Goal: Transaction & Acquisition: Download file/media

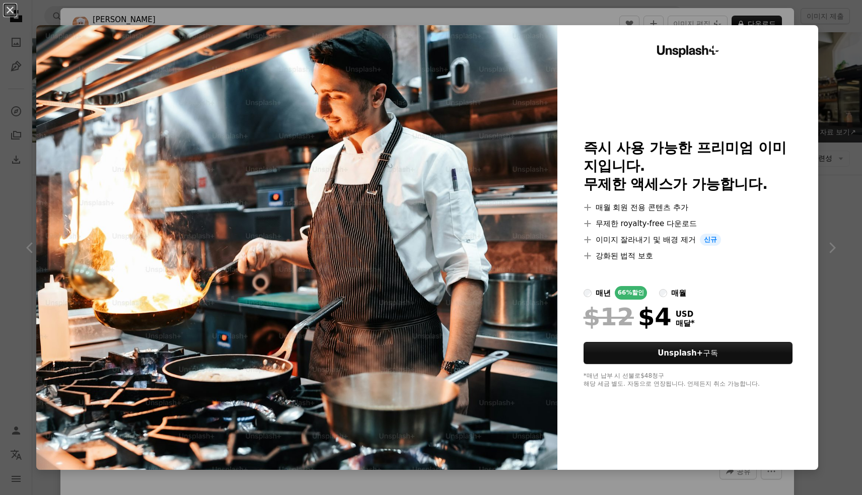
scroll to position [425, 0]
click at [845, 82] on div "An X shape Unsplash+ 즉시 사용 가능한 프리미엄 이미지입니다. 무제한 액세스가 가능합니다. A plus sign 매월 회원 전…" at bounding box center [431, 247] width 862 height 495
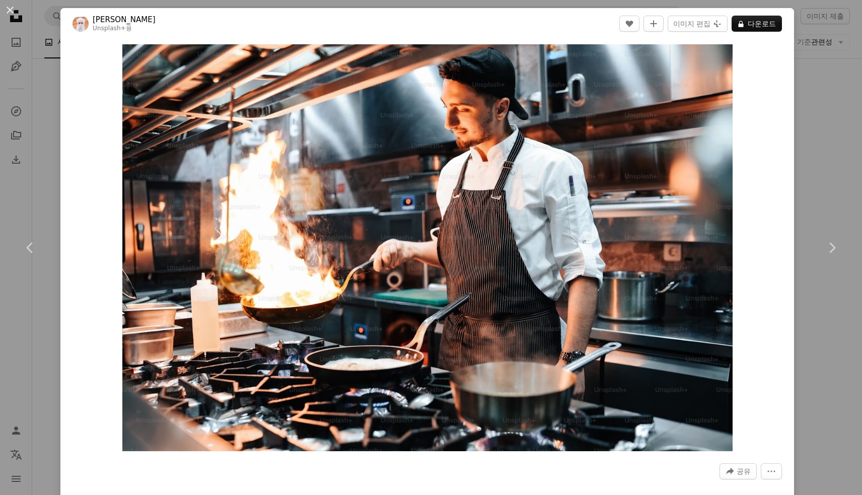
click at [844, 82] on div "An X shape Chevron left Chevron right Ahmed Unsplash+ 용 A heart A plus sign 이미지…" at bounding box center [431, 247] width 862 height 495
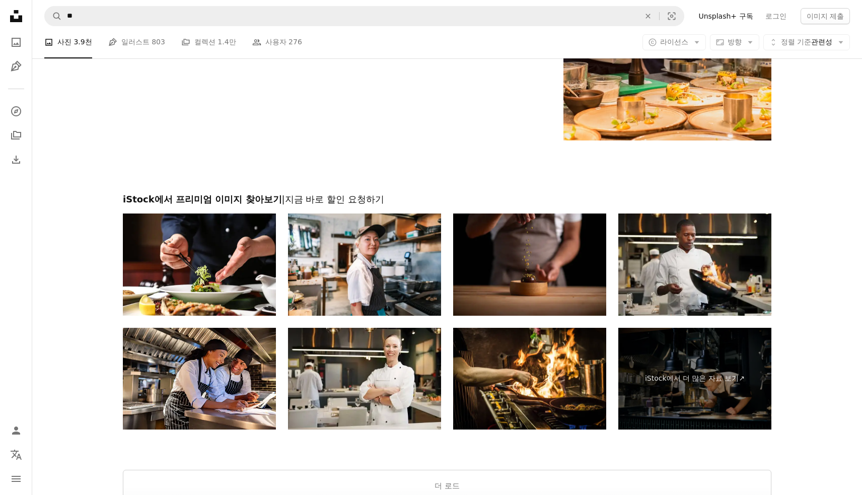
scroll to position [1954, 0]
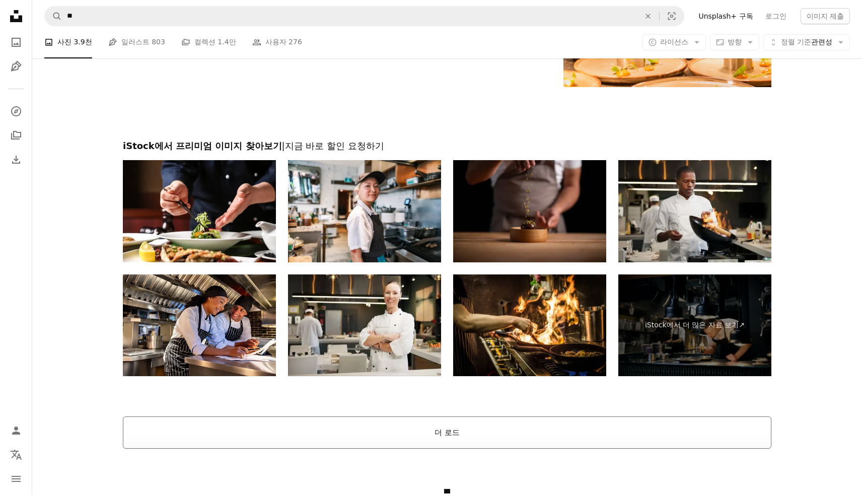
click at [419, 436] on button "더 로드" at bounding box center [447, 432] width 649 height 32
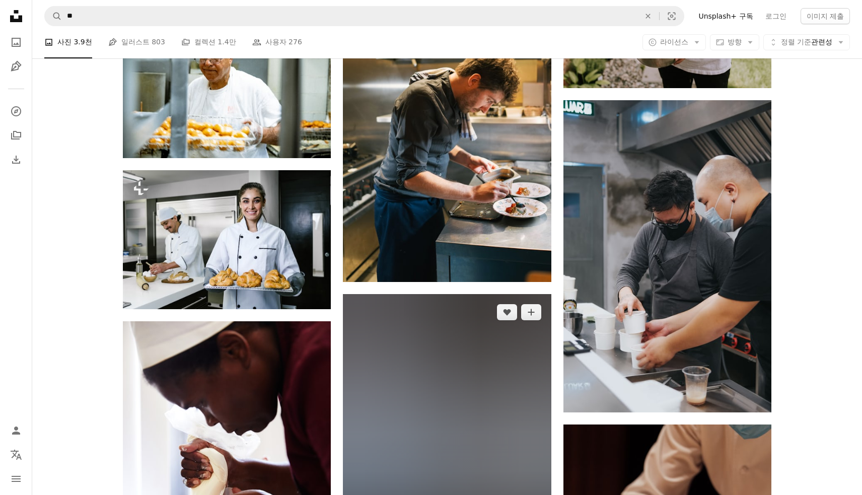
scroll to position [6743, 0]
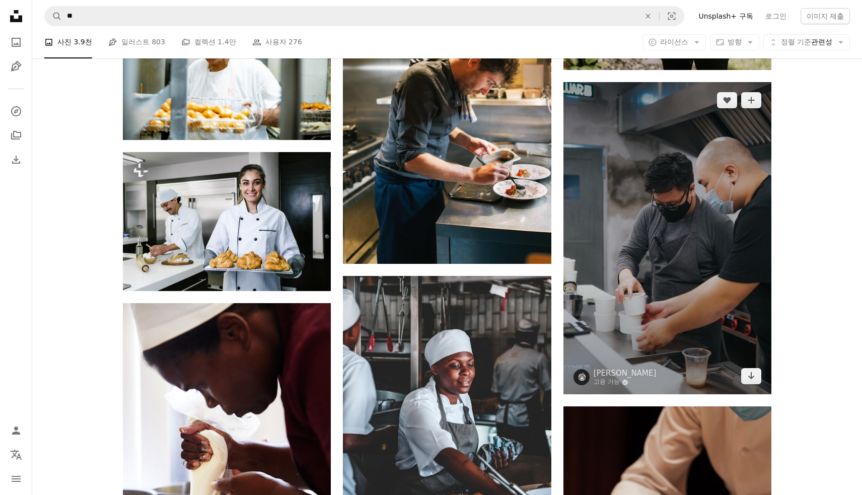
click at [628, 312] on img at bounding box center [667, 238] width 208 height 312
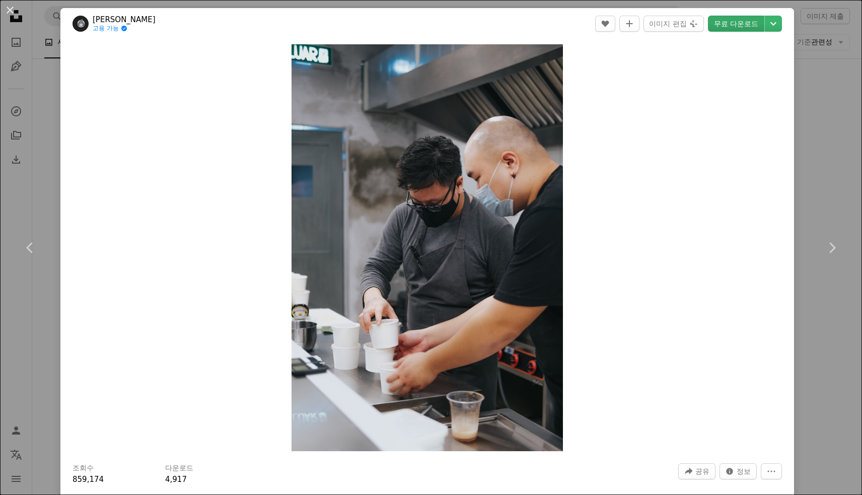
click at [755, 22] on link "무료 다운로드" at bounding box center [736, 24] width 56 height 16
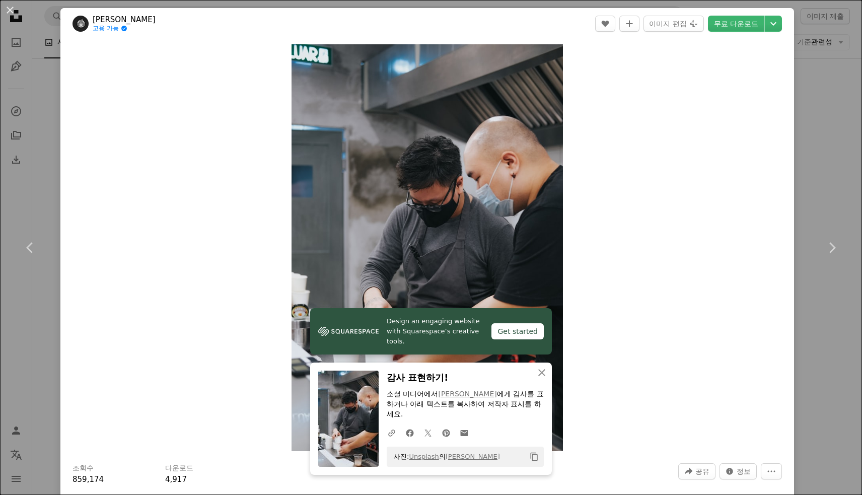
click at [820, 100] on div "An X shape Chevron left Chevron right Design an engaging website with Squarespa…" at bounding box center [431, 247] width 862 height 495
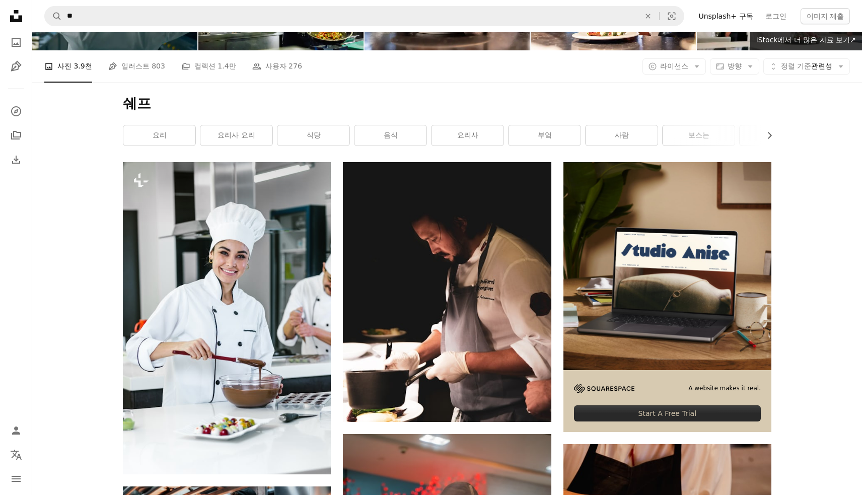
scroll to position [96, 0]
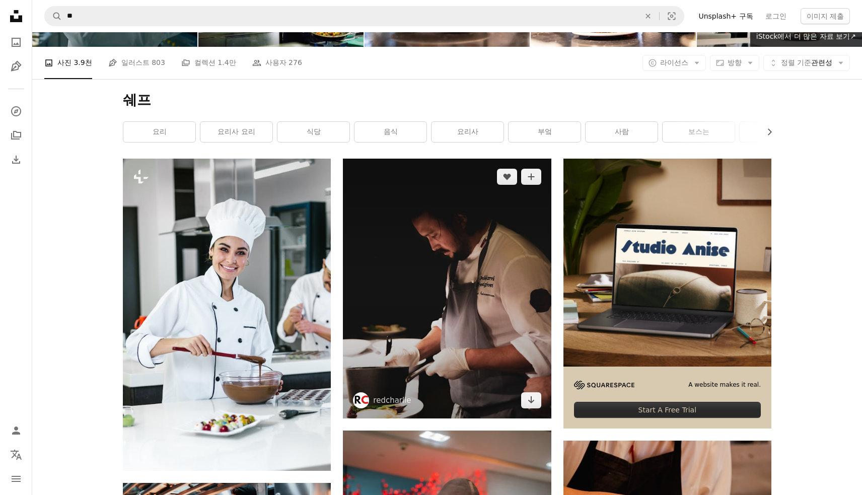
click at [465, 348] on img at bounding box center [447, 289] width 208 height 260
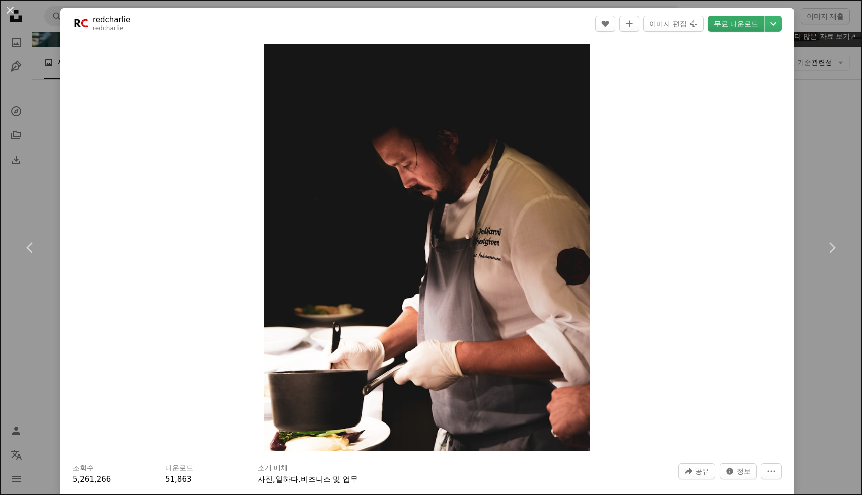
click at [742, 26] on link "무료 다운로드" at bounding box center [736, 24] width 56 height 16
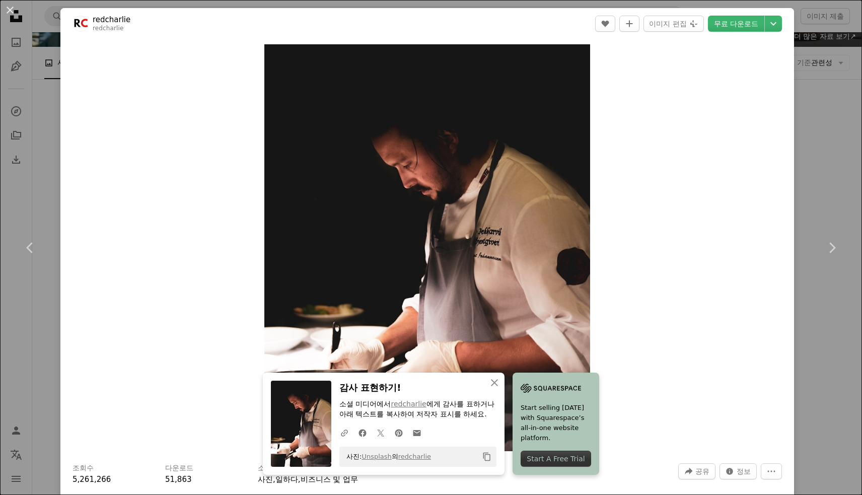
click at [811, 139] on div "An X shape Chevron left Chevron right An X shape 닫기 감사 표현하기! 소셜 미디어에서 redcharli…" at bounding box center [431, 247] width 862 height 495
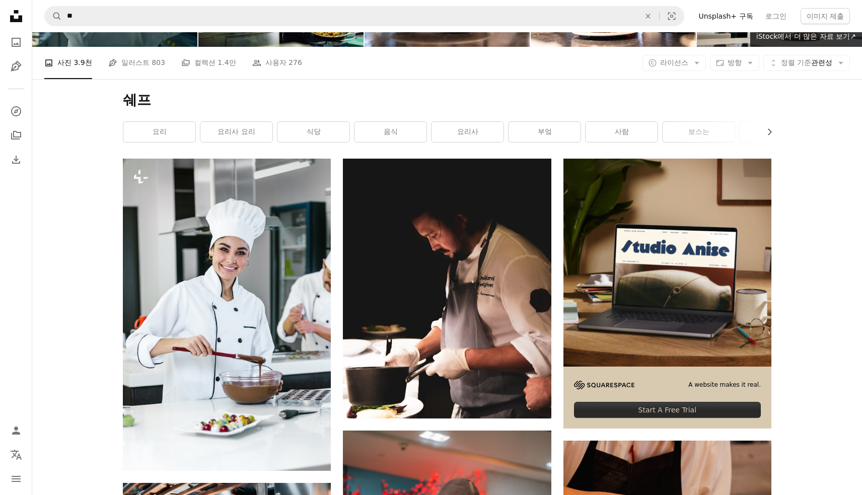
click at [265, 3] on nav "A magnifying glass ** An X shape Visual search Filters Unsplash+ 구독 로그인 이미지 제출" at bounding box center [447, 16] width 830 height 32
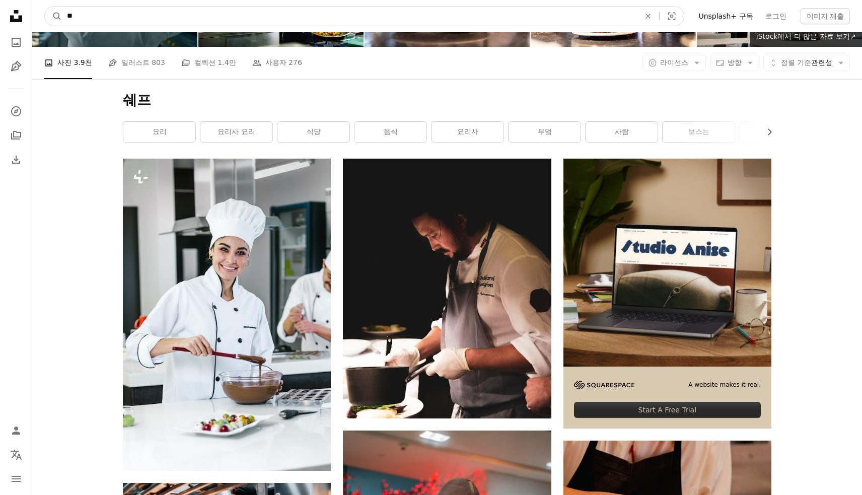
click at [253, 11] on input "**" at bounding box center [349, 16] width 575 height 19
type input "*"
